Goal: Transaction & Acquisition: Purchase product/service

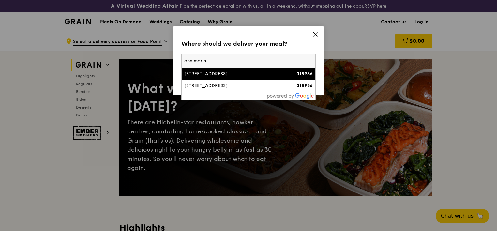
type input "one marin"
click at [278, 76] on div "[STREET_ADDRESS]" at bounding box center [232, 74] width 96 height 7
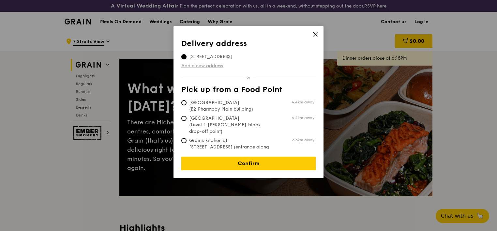
click at [210, 65] on link "Add a new address" at bounding box center [248, 66] width 134 height 7
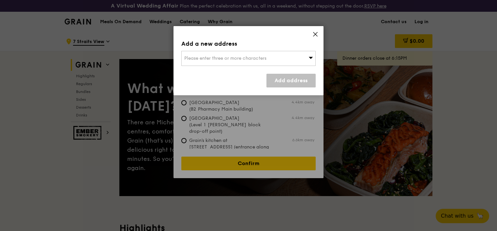
click at [218, 62] on div "Please enter three or more characters" at bounding box center [248, 58] width 134 height 15
type input "a"
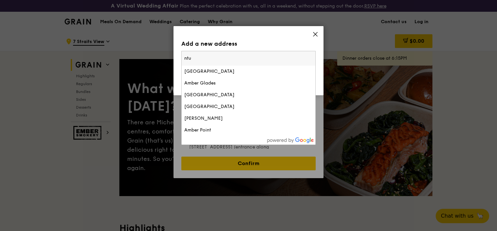
type input "ntuc"
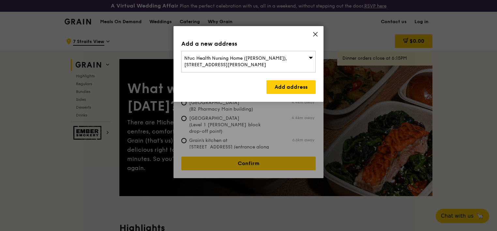
click at [319, 34] on div "Add a new address Ntuc Health Nursing Home ([PERSON_NAME]), [STREET_ADDRESS][PE…" at bounding box center [248, 64] width 150 height 76
click at [316, 33] on icon at bounding box center [315, 34] width 4 height 4
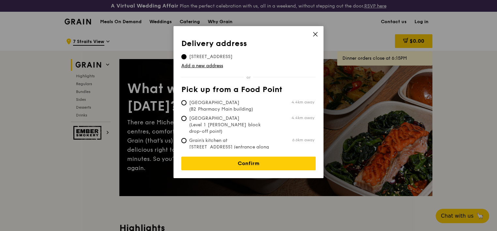
click at [247, 115] on td "[GEOGRAPHIC_DATA] (Level 1 [PERSON_NAME] block drop-off point) 4.4km away" at bounding box center [247, 123] width 133 height 22
click at [247, 112] on span "[GEOGRAPHIC_DATA] (B2 Pharmacy Main building)" at bounding box center [229, 105] width 97 height 13
click at [186, 105] on input "[GEOGRAPHIC_DATA] (B2 Pharmacy Main building) 4.4km away" at bounding box center [183, 102] width 5 height 5
radio input "true"
click at [246, 166] on div "Delivery address Pick up from a Food Point Delivery address [STREET_ADDRESS] Ad…" at bounding box center [248, 102] width 150 height 152
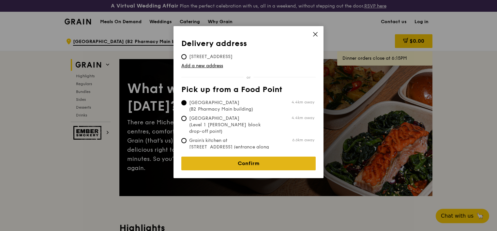
click at [248, 161] on link "Confirm" at bounding box center [248, 163] width 134 height 14
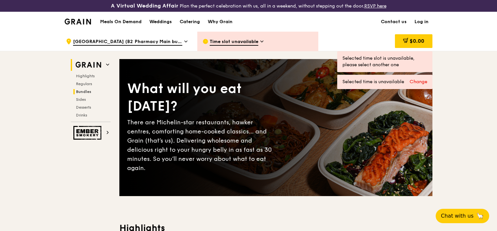
click at [87, 92] on span "Bundles" at bounding box center [83, 91] width 15 height 5
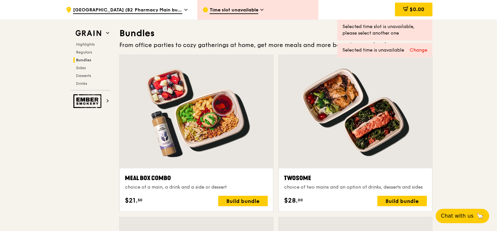
scroll to position [944, 0]
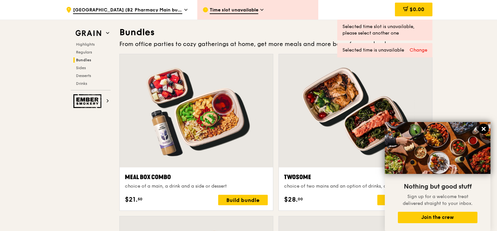
click at [486, 126] on button at bounding box center [483, 129] width 10 height 10
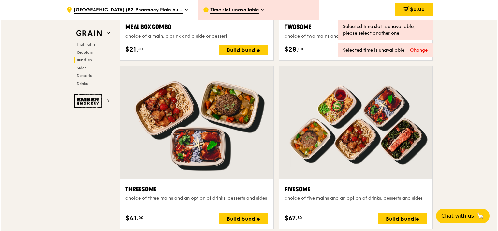
scroll to position [1094, 0]
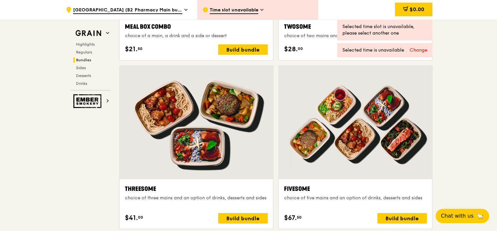
click at [366, 107] on div at bounding box center [355, 122] width 153 height 113
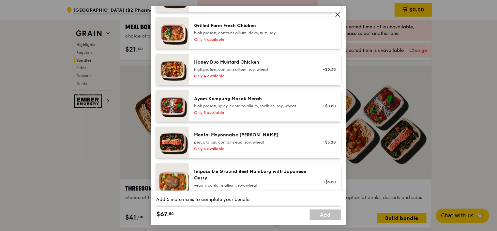
scroll to position [0, 0]
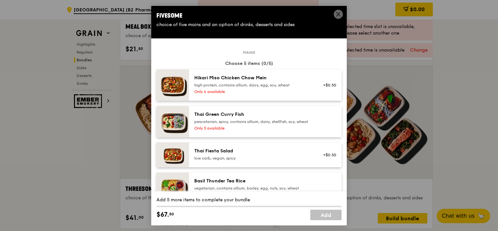
click at [338, 17] on icon at bounding box center [338, 14] width 6 height 6
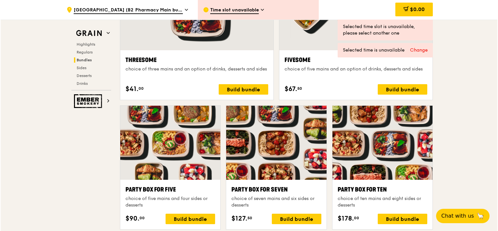
scroll to position [1222, 0]
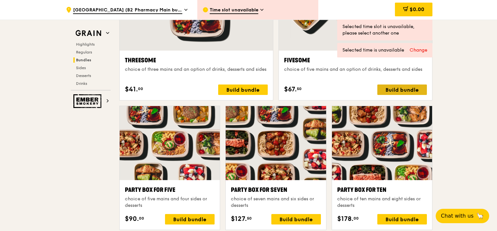
click at [413, 93] on div "Build bundle" at bounding box center [402, 89] width 50 height 10
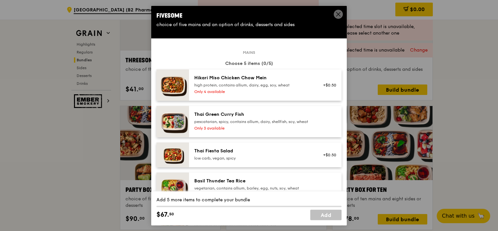
click at [277, 84] on div "high protein, contains allium, dairy, egg, soy, wheat" at bounding box center [252, 84] width 117 height 5
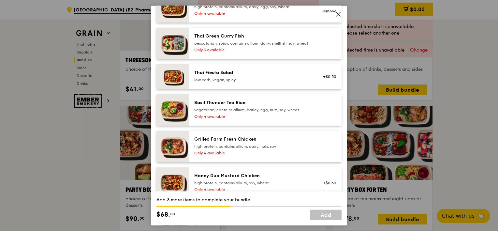
scroll to position [79, 0]
click at [258, 82] on div "low carb, vegan, spicy" at bounding box center [252, 79] width 117 height 5
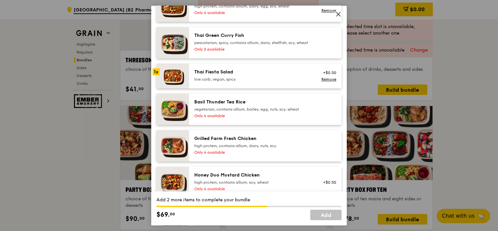
click at [253, 112] on div "vegetarian, contains allium, barley, egg, nuts, soy, wheat" at bounding box center [252, 109] width 117 height 5
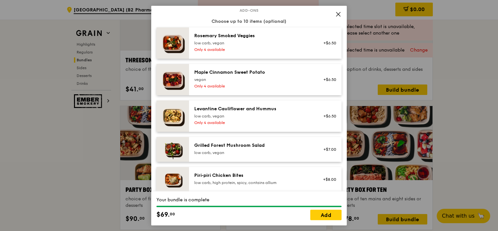
scroll to position [394, 0]
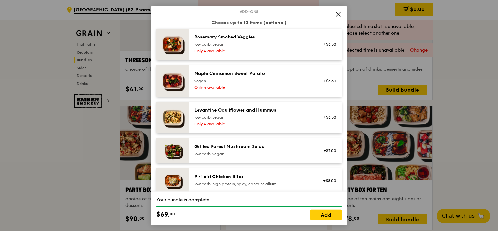
click at [258, 53] on div "Only 4 available" at bounding box center [252, 50] width 117 height 5
click at [321, 51] on link "Remove" at bounding box center [328, 48] width 15 height 5
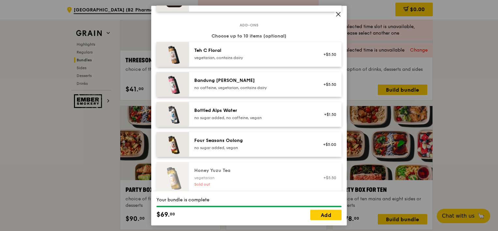
scroll to position [734, 0]
click at [270, 143] on div "Four Seasons Oolong" at bounding box center [252, 140] width 117 height 7
click at [321, 150] on link "Remove" at bounding box center [328, 147] width 15 height 5
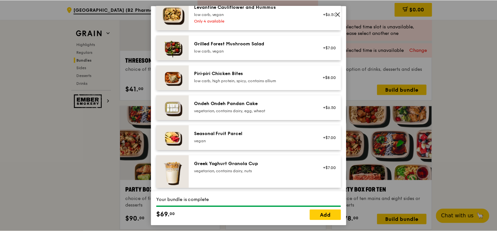
scroll to position [482, 0]
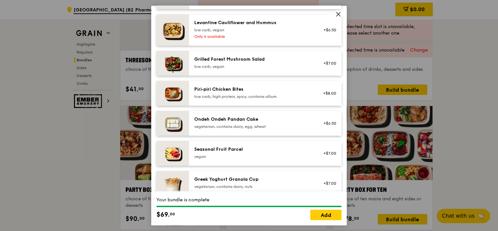
click at [338, 16] on icon at bounding box center [338, 14] width 6 height 6
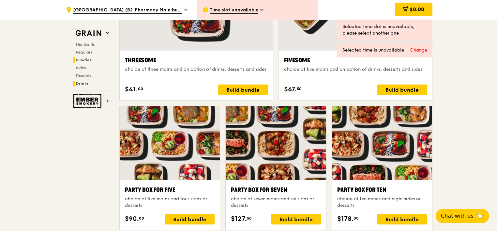
click at [87, 85] on span "Drinks" at bounding box center [82, 83] width 13 height 5
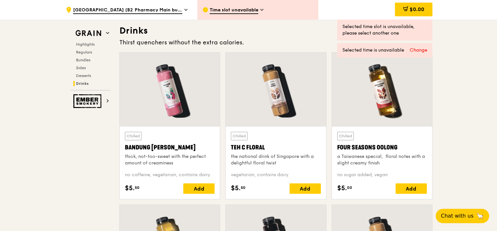
scroll to position [2261, 0]
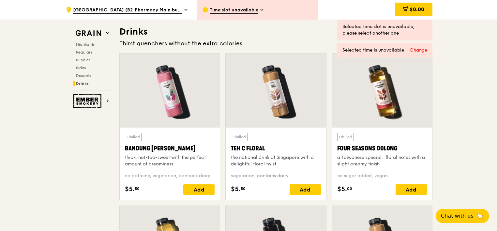
click at [383, 107] on div at bounding box center [382, 90] width 100 height 74
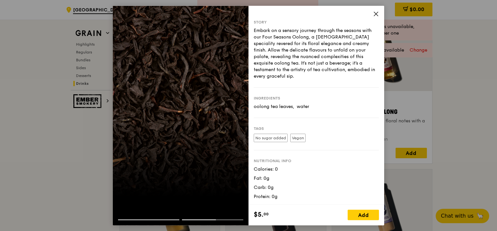
scroll to position [2331, 0]
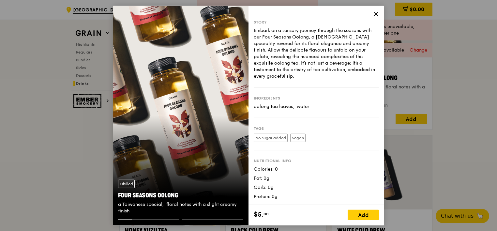
click at [374, 14] on icon at bounding box center [376, 14] width 6 height 6
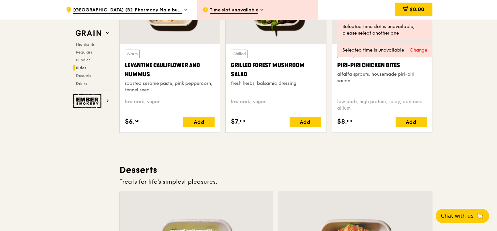
scroll to position [1715, 0]
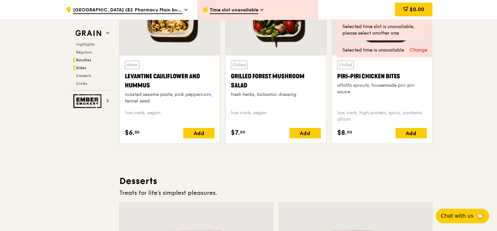
click at [93, 59] on h2 "Bundles" at bounding box center [91, 59] width 37 height 5
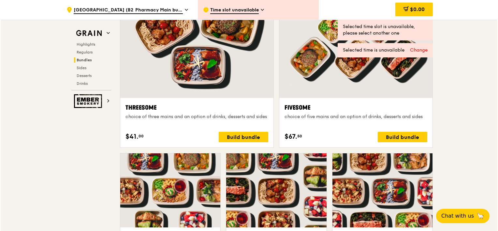
scroll to position [1140, 0]
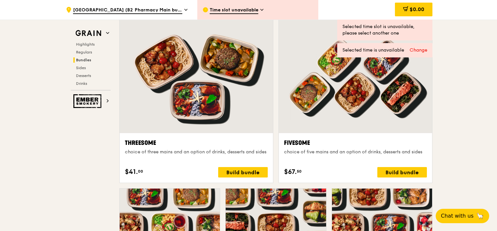
click at [334, 108] on div at bounding box center [355, 76] width 153 height 113
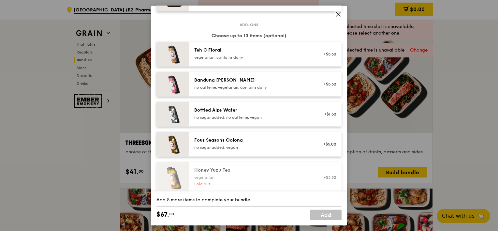
scroll to position [866, 0]
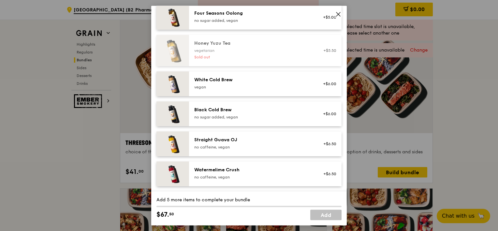
click at [335, 13] on icon at bounding box center [338, 14] width 6 height 6
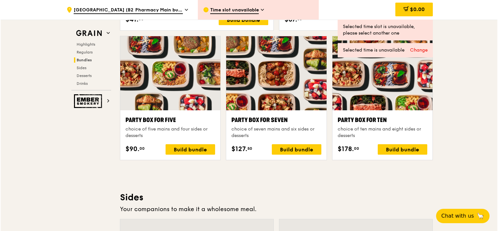
scroll to position [1294, 0]
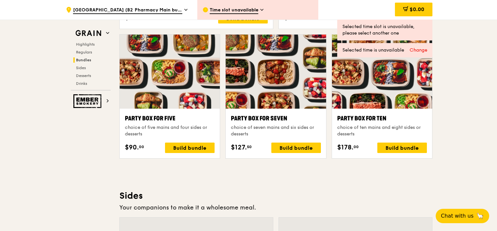
click at [377, 103] on div at bounding box center [382, 72] width 100 height 74
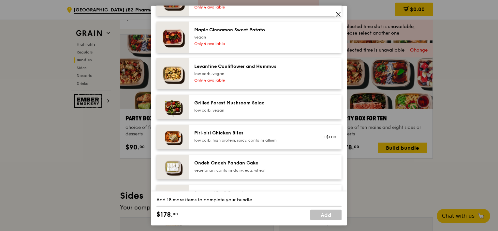
scroll to position [423, 0]
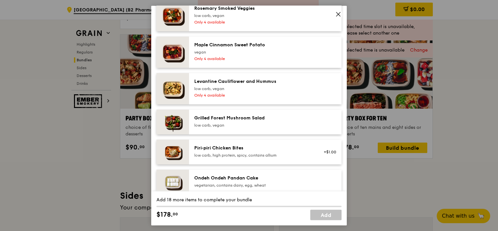
click at [338, 14] on icon at bounding box center [338, 14] width 4 height 4
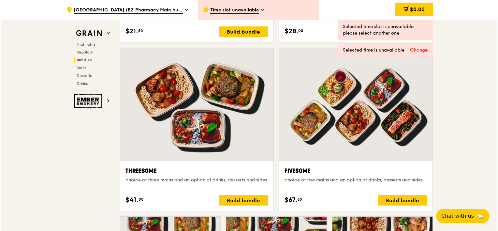
scroll to position [1101, 0]
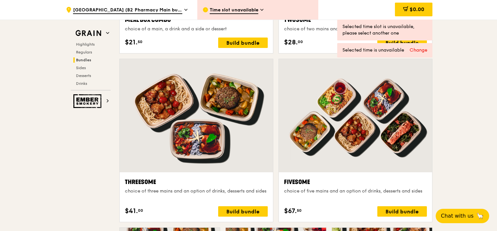
click at [353, 120] on div at bounding box center [355, 115] width 153 height 113
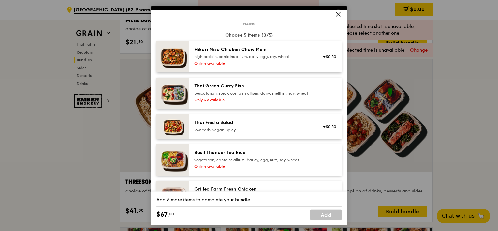
scroll to position [29, 0]
click at [337, 15] on icon at bounding box center [338, 14] width 4 height 4
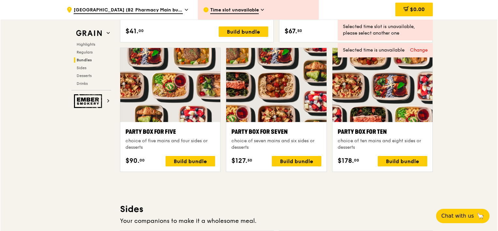
scroll to position [1248, 0]
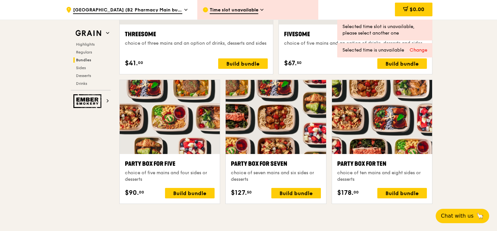
click at [359, 130] on div at bounding box center [382, 117] width 100 height 74
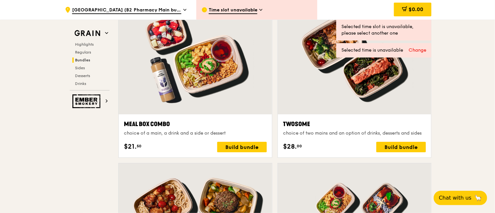
scroll to position [971, 0]
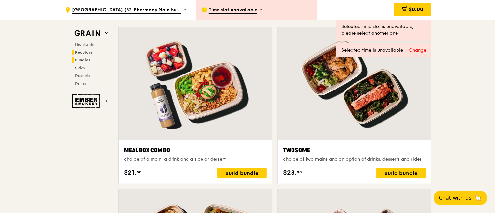
click at [85, 52] on span "Regulars" at bounding box center [83, 52] width 17 height 5
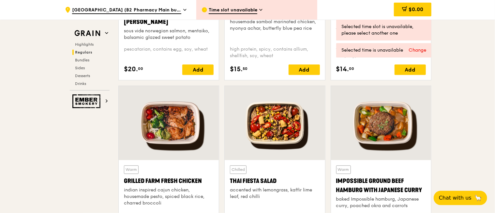
scroll to position [749, 1]
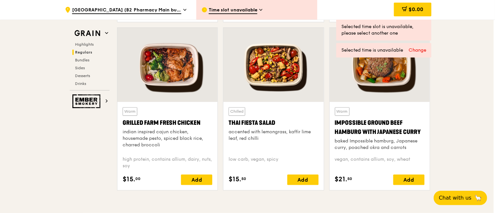
click at [260, 73] on div at bounding box center [273, 65] width 100 height 74
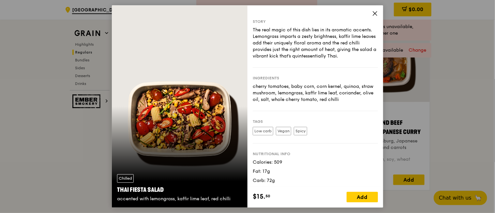
click at [372, 11] on icon at bounding box center [375, 13] width 6 height 6
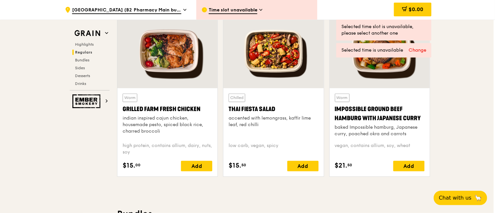
scroll to position [708, 1]
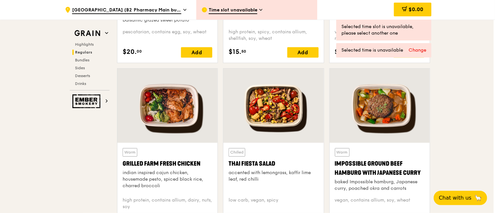
click at [381, 109] on div at bounding box center [380, 105] width 100 height 74
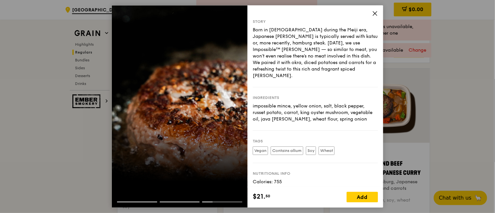
click at [374, 15] on icon at bounding box center [375, 13] width 4 height 4
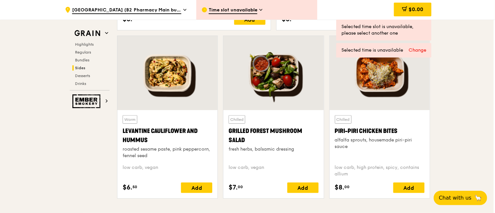
scroll to position [1657, 1]
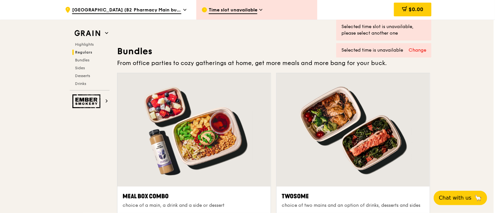
scroll to position [838, 1]
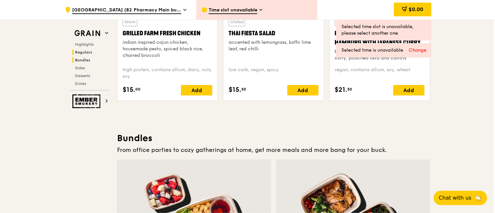
click at [78, 60] on span "Bundles" at bounding box center [82, 60] width 15 height 5
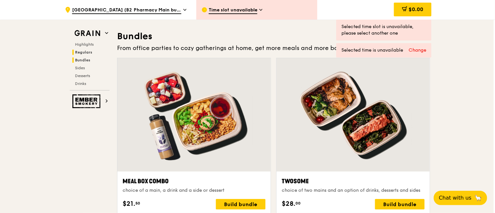
scroll to position [944, 1]
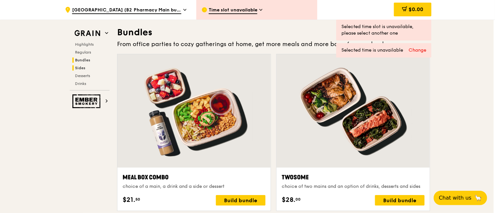
click at [84, 66] on span "Sides" at bounding box center [80, 68] width 10 height 5
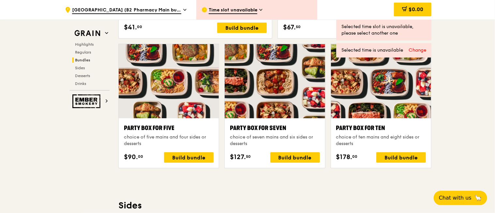
scroll to position [1271, 0]
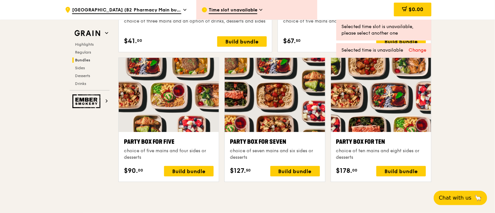
click at [83, 61] on span "Bundles" at bounding box center [82, 60] width 15 height 5
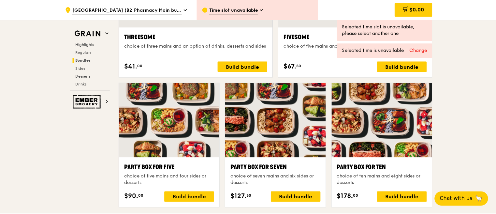
scroll to position [1247, 0]
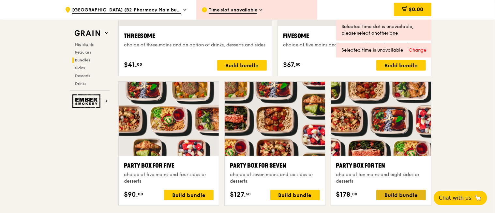
click at [387, 192] on div "Build bundle" at bounding box center [401, 194] width 50 height 10
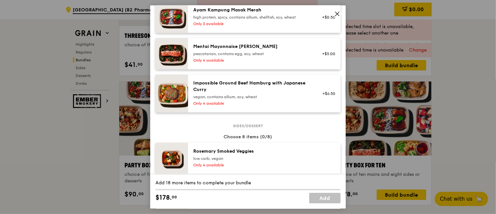
scroll to position [279, 0]
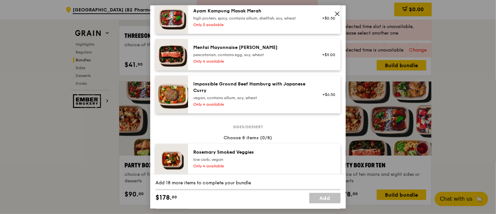
click at [175, 141] on div "Choose 8 items (0/8)" at bounding box center [247, 137] width 185 height 7
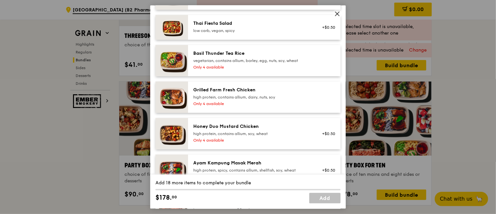
scroll to position [126, 0]
click at [171, 71] on img at bounding box center [171, 60] width 33 height 31
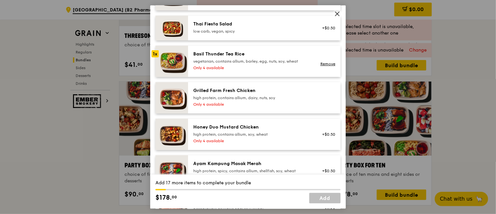
click at [214, 57] on div "Basil Thunder Tea Rice" at bounding box center [251, 54] width 117 height 7
click at [323, 66] on div "Remove" at bounding box center [326, 61] width 25 height 21
click at [325, 66] on link "Remove" at bounding box center [327, 63] width 15 height 5
click at [325, 66] on div at bounding box center [326, 61] width 25 height 21
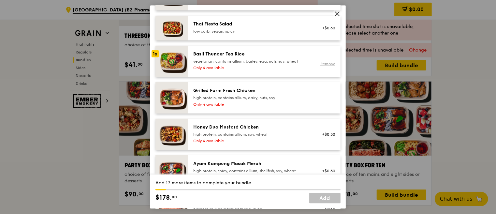
click at [328, 66] on link "Remove" at bounding box center [327, 63] width 15 height 5
click at [275, 200] on div "Add 18 more items to complete your bundle $178. 00 Add" at bounding box center [248, 192] width 196 height 34
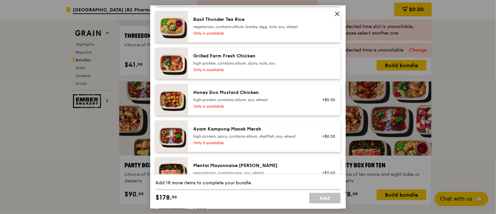
scroll to position [162, 0]
drag, startPoint x: 260, startPoint y: 204, endPoint x: 265, endPoint y: 114, distance: 89.4
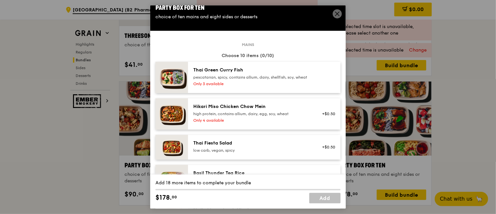
scroll to position [0, 0]
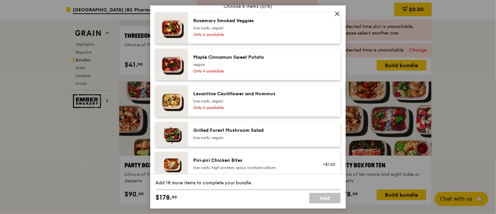
scroll to position [411, 0]
click at [289, 8] on div "Choose 8 items (0/8)" at bounding box center [247, 6] width 185 height 7
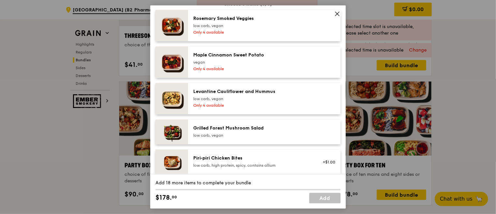
scroll to position [505, 0]
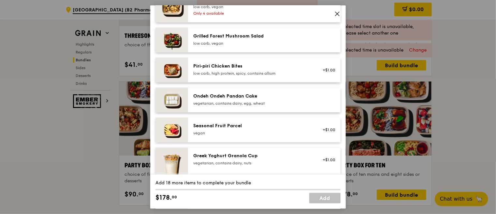
click at [256, 204] on div "Add 18 more items to complete your bundle $178. 00 Add" at bounding box center [248, 192] width 196 height 34
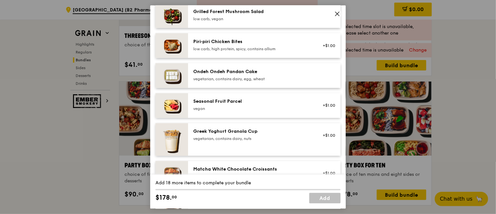
scroll to position [529, 0]
click at [276, 203] on div "Add 18 more items to complete your bundle $178. 00 Add" at bounding box center [248, 192] width 196 height 34
click at [288, 141] on div "vegetarian, contains dairy, nuts" at bounding box center [251, 138] width 117 height 5
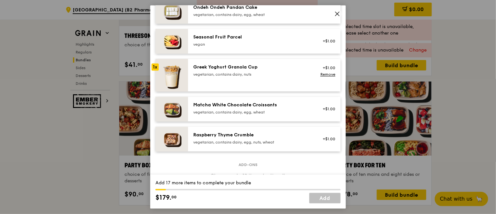
scroll to position [593, 0]
click at [326, 77] on link "Remove" at bounding box center [327, 74] width 15 height 5
click at [256, 202] on div "Add 18 more items to complete your bundle $178. 00 Add" at bounding box center [248, 192] width 196 height 34
click at [336, 15] on icon at bounding box center [337, 14] width 4 height 4
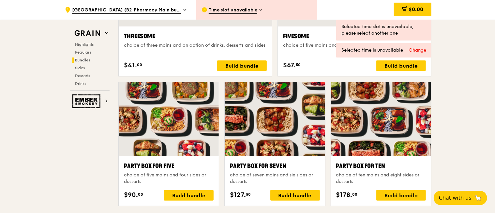
click at [450, 41] on div ".cls-1 { fill: none; stroke: #fff; stroke-linecap: round; stroke-linejoin: roun…" at bounding box center [247, 158] width 495 height 2746
click at [394, 151] on div at bounding box center [381, 119] width 100 height 74
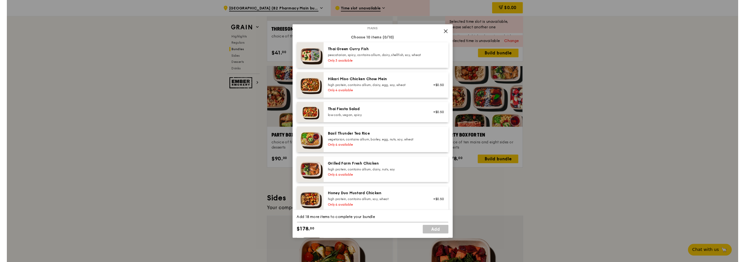
scroll to position [1245, 0]
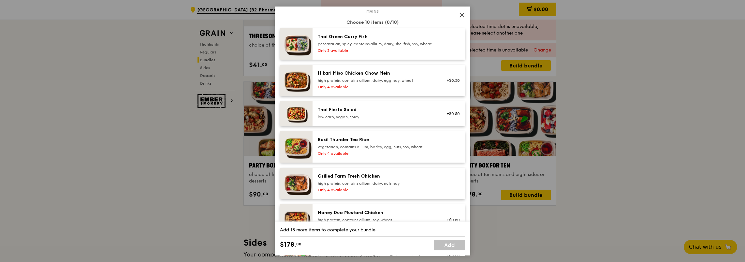
click at [459, 15] on icon at bounding box center [462, 15] width 6 height 6
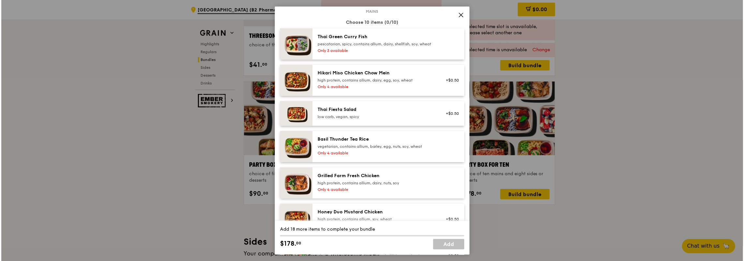
scroll to position [1246, 0]
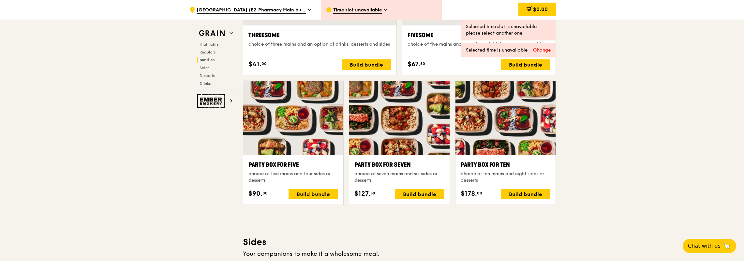
click at [496, 86] on div ".cls-1 { fill: none; stroke: #fff; stroke-linecap: round; stroke-linejoin: roun…" at bounding box center [372, 156] width 744 height 2743
